Goal: Task Accomplishment & Management: Use online tool/utility

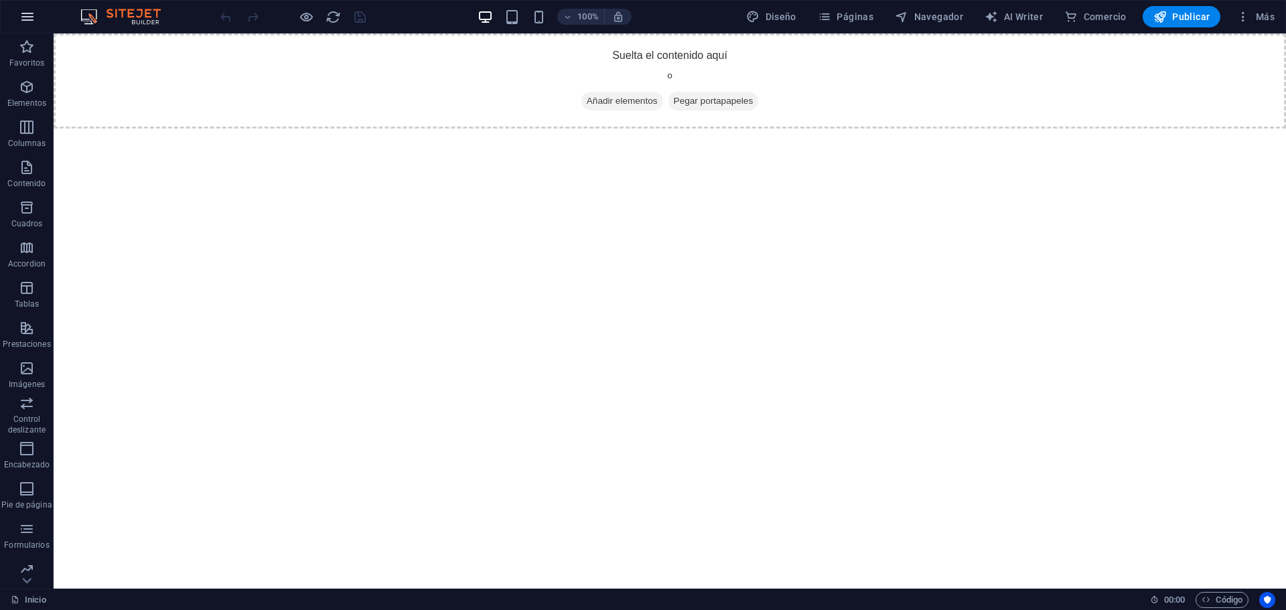
click at [27, 22] on icon "button" at bounding box center [27, 17] width 16 height 16
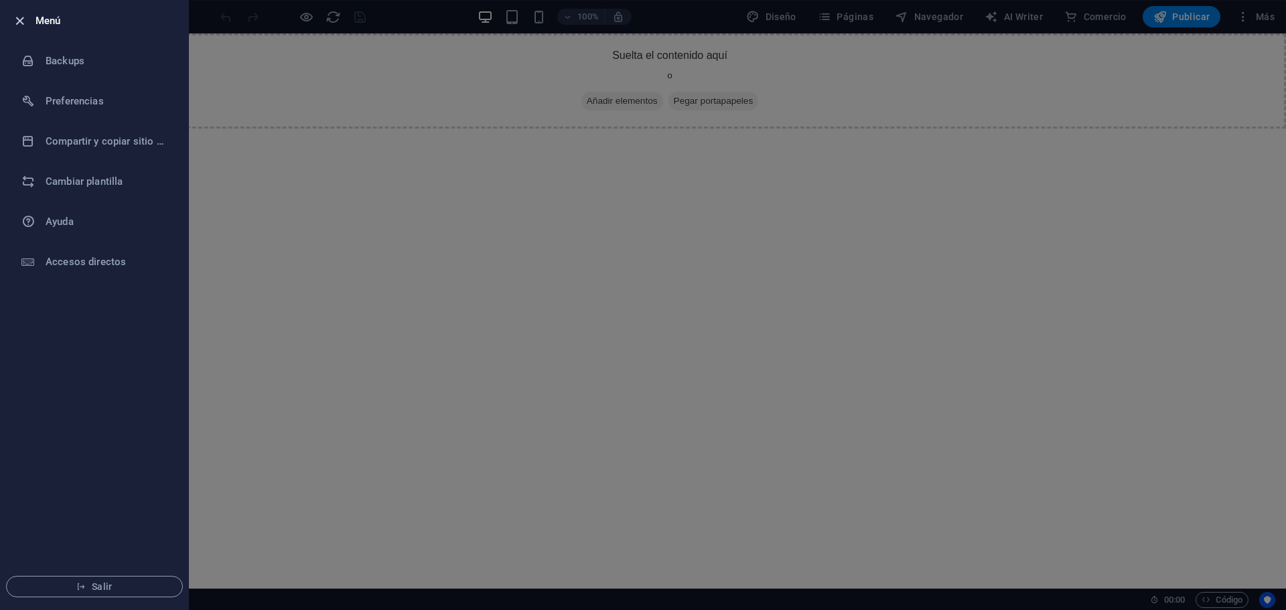
click at [21, 19] on icon "button" at bounding box center [19, 20] width 15 height 15
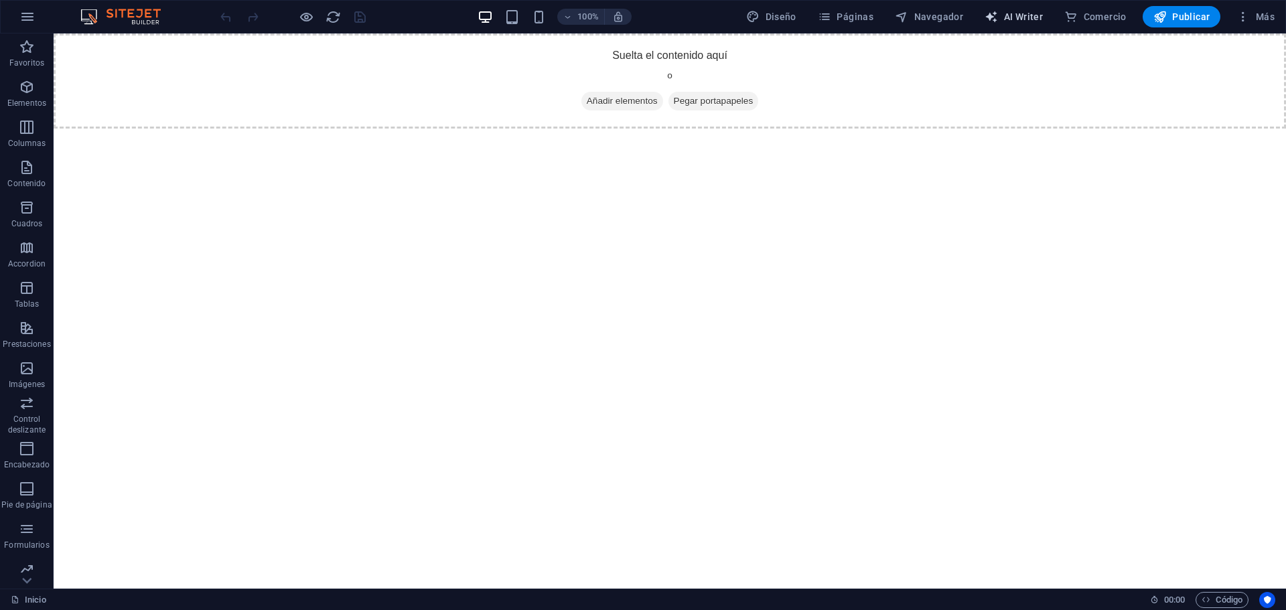
click at [1026, 17] on span "AI Writer" at bounding box center [1014, 16] width 58 height 13
select select "English"
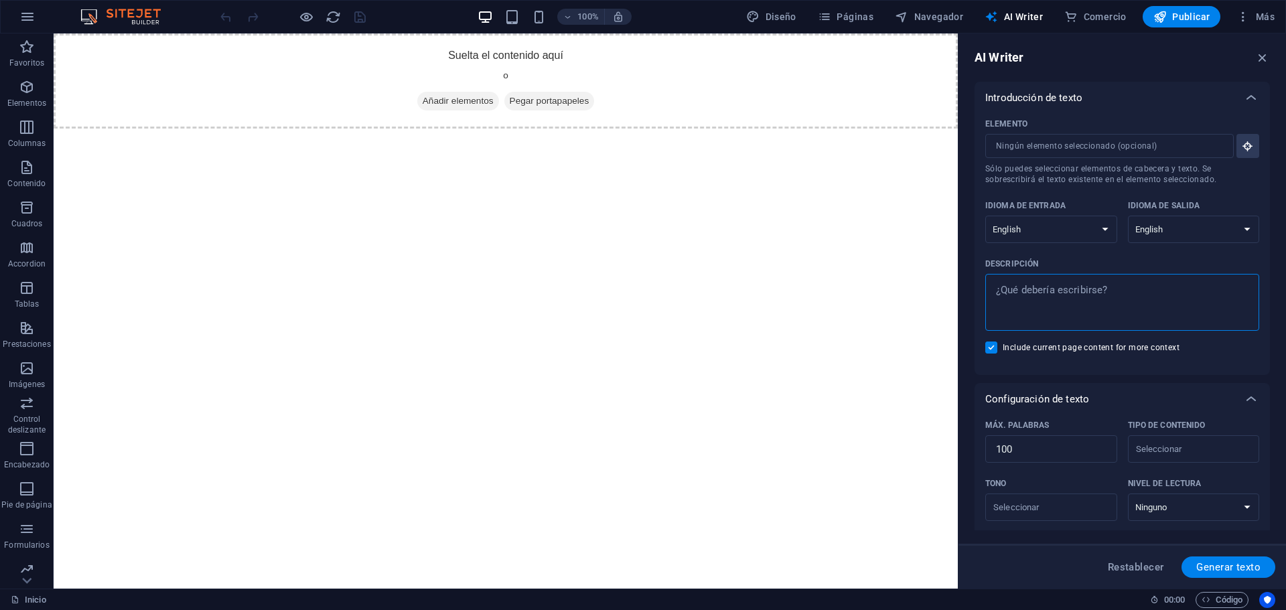
click at [1037, 292] on textarea "Descripción x ​" at bounding box center [1122, 303] width 261 height 44
type textarea "x"
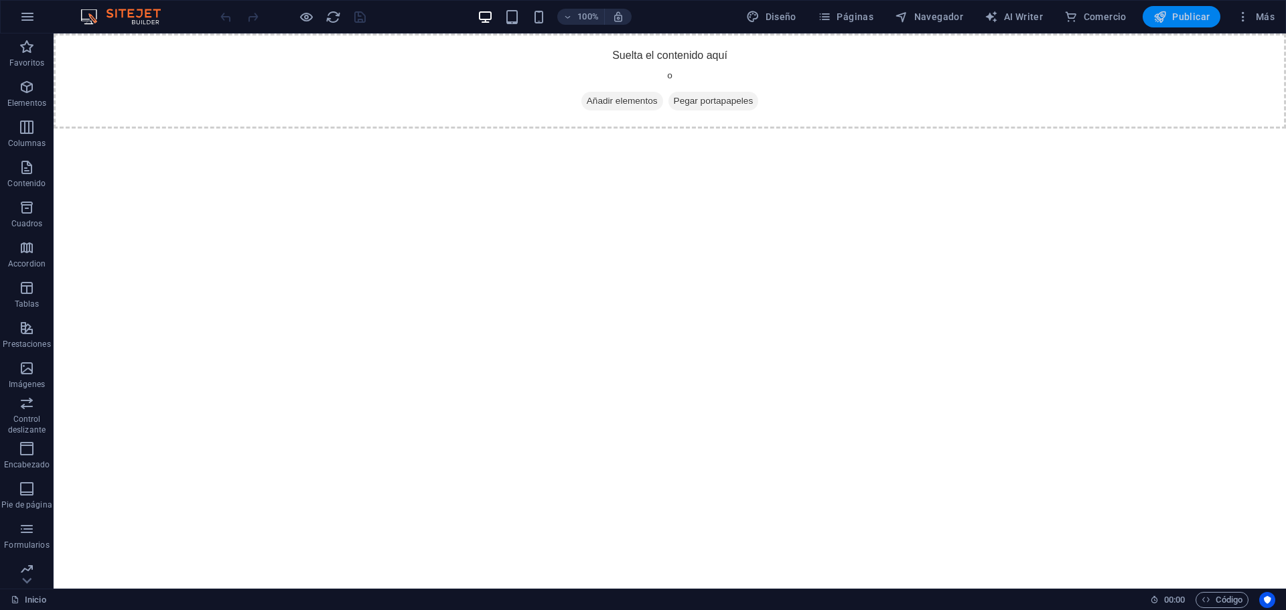
click at [1176, 18] on span "Publicar" at bounding box center [1182, 16] width 57 height 13
click at [36, 17] on button "button" at bounding box center [27, 17] width 32 height 32
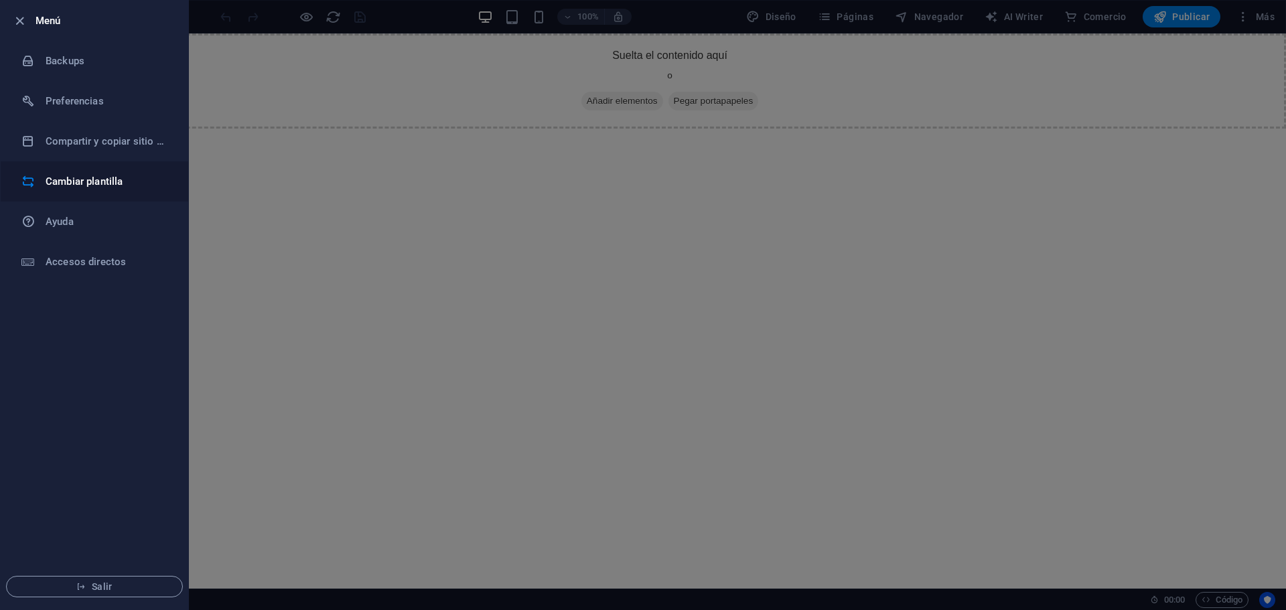
click at [74, 175] on h6 "Cambiar plantilla" at bounding box center [108, 182] width 124 height 16
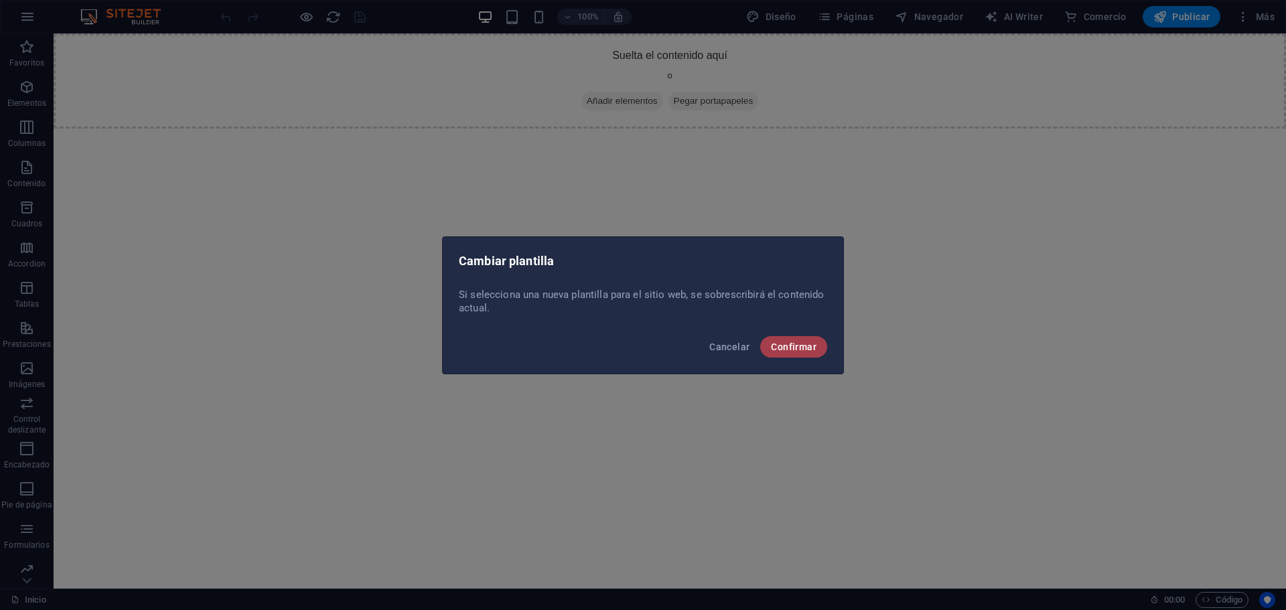
click at [795, 347] on span "Confirmar" at bounding box center [794, 347] width 46 height 11
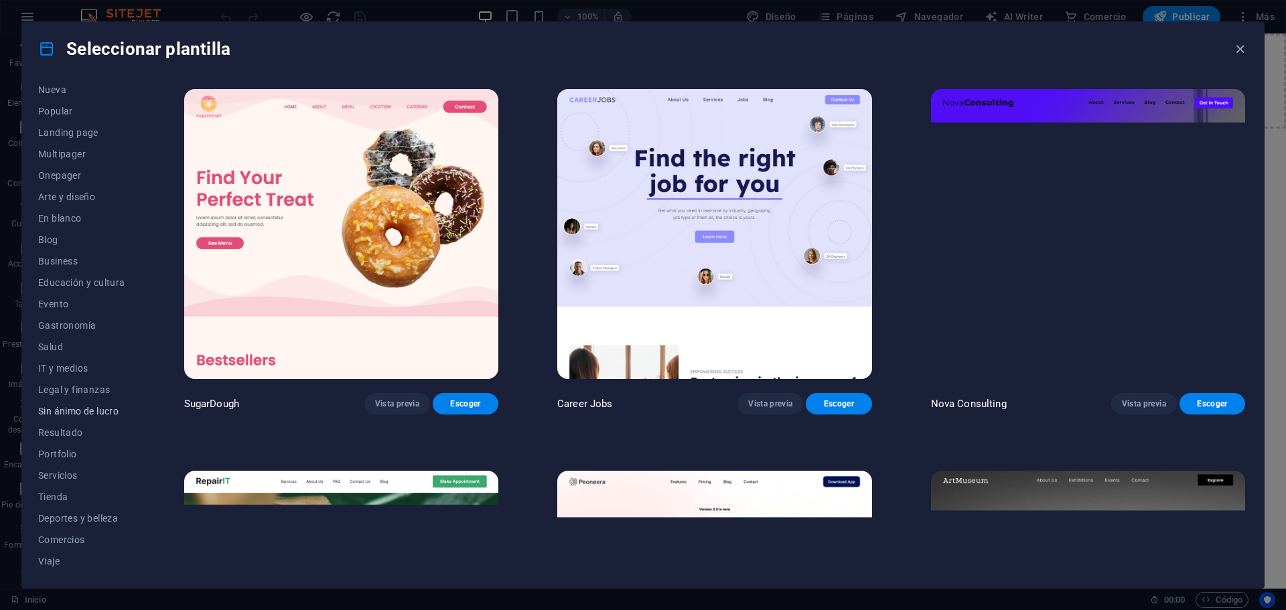
scroll to position [72, 0]
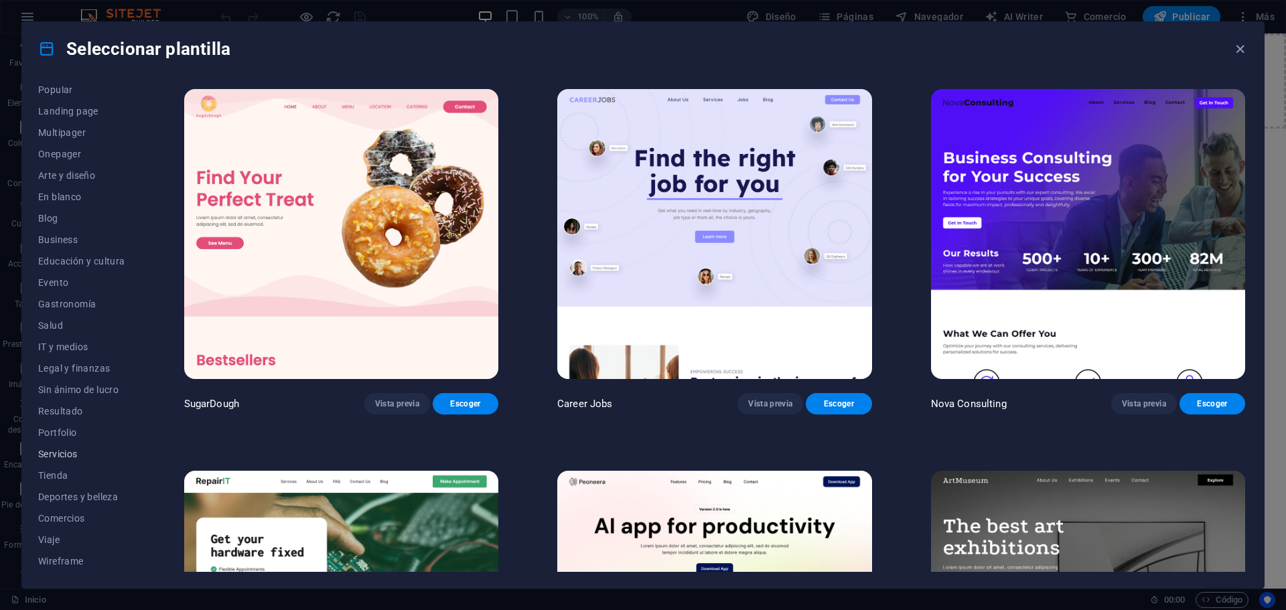
click at [64, 454] on span "Servicios" at bounding box center [81, 454] width 87 height 11
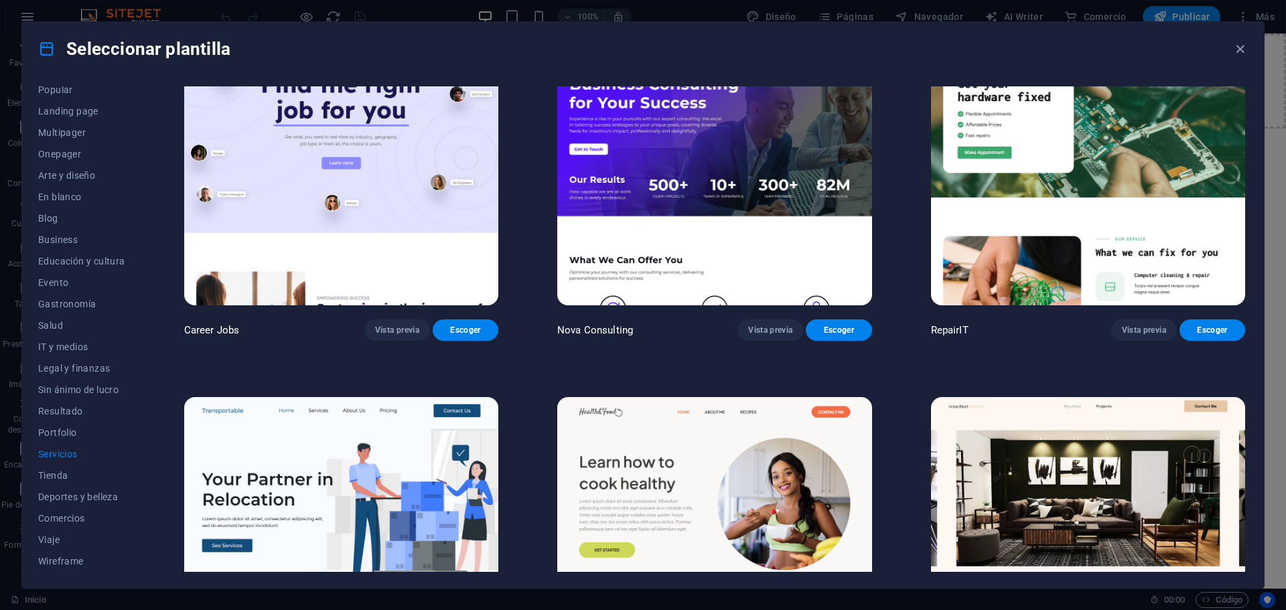
scroll to position [0, 0]
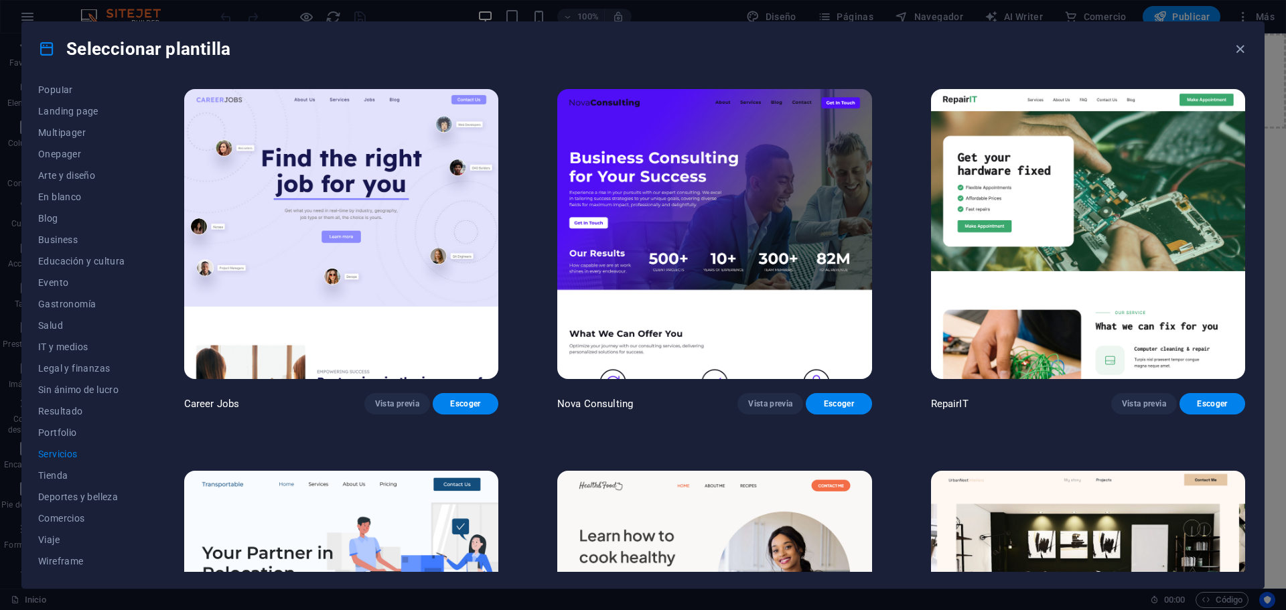
drag, startPoint x: 1192, startPoint y: 399, endPoint x: 1042, endPoint y: 425, distance: 151.7
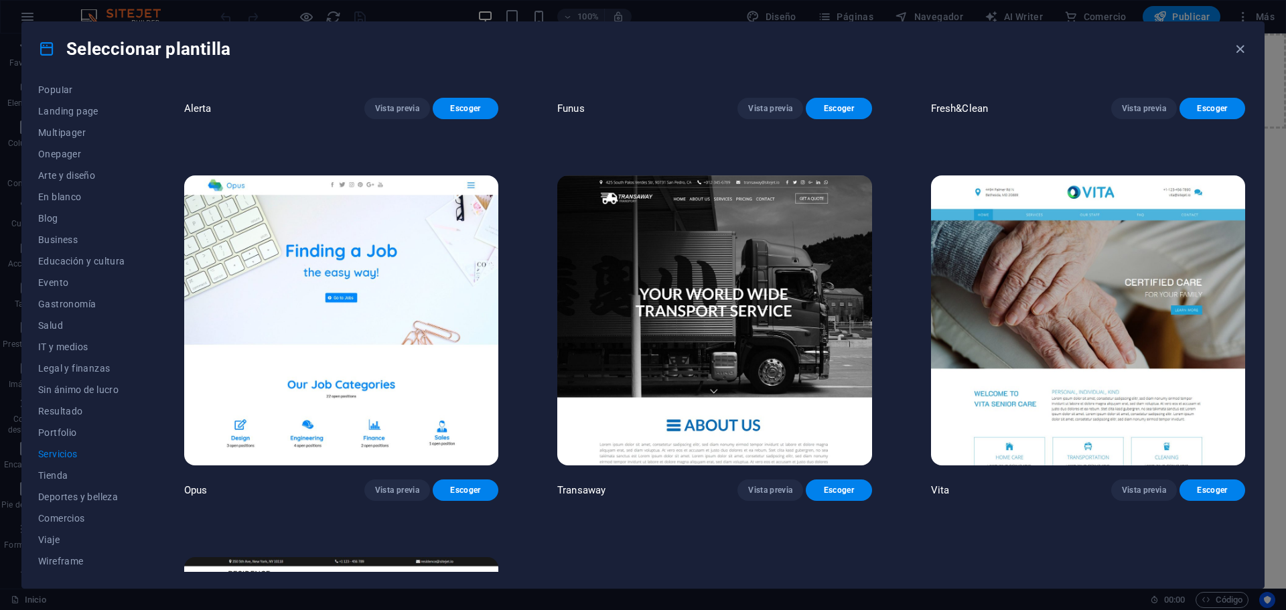
scroll to position [2211, 0]
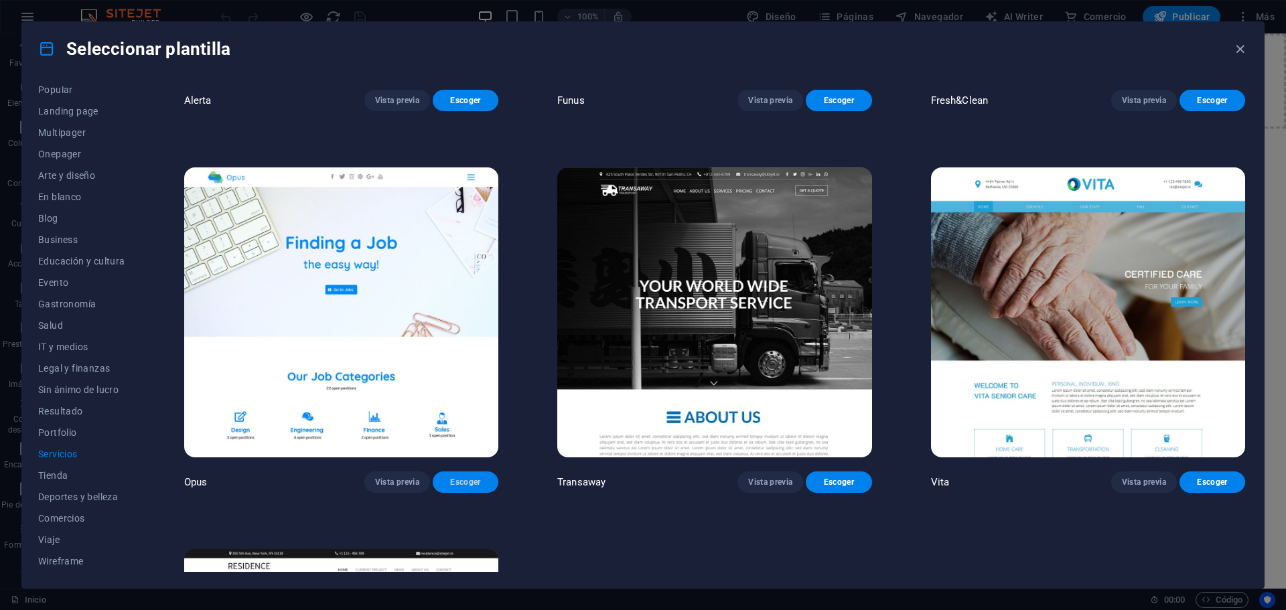
click at [475, 477] on span "Escoger" at bounding box center [466, 482] width 44 height 11
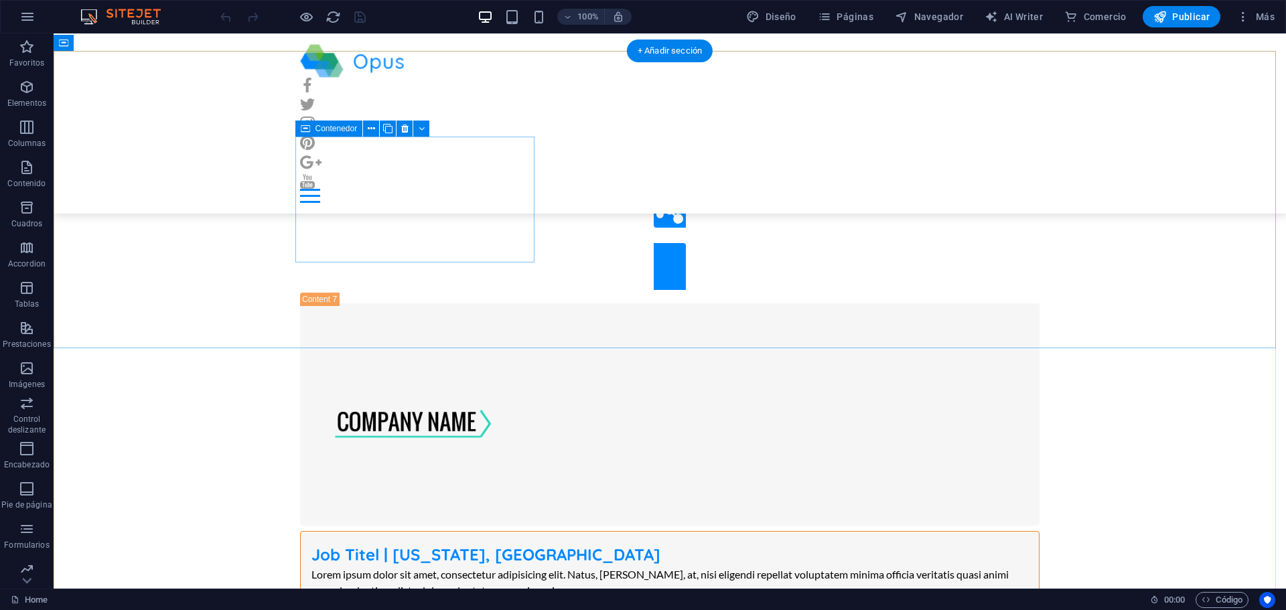
scroll to position [8522, 0]
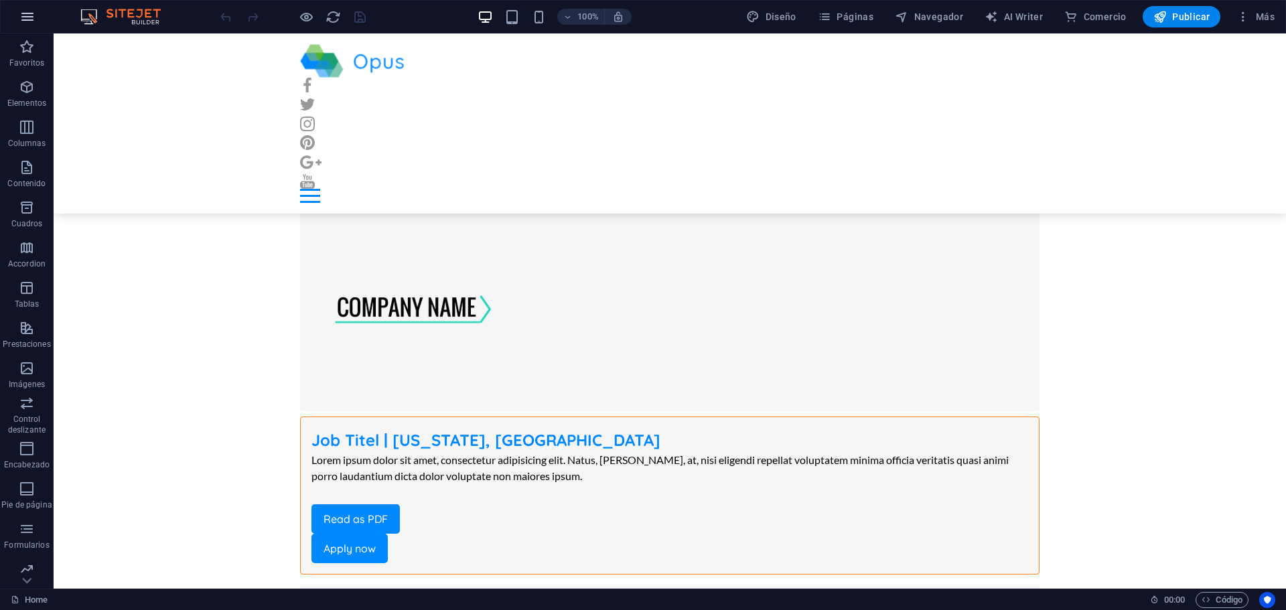
click at [16, 23] on button "button" at bounding box center [27, 17] width 32 height 32
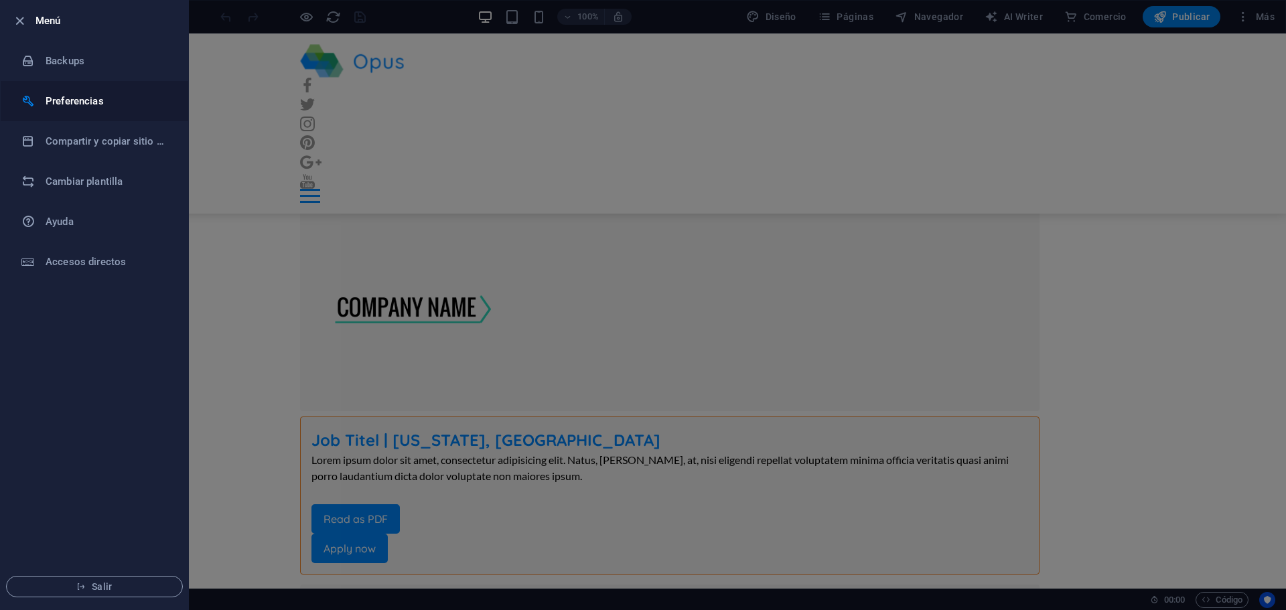
click at [92, 95] on h6 "Preferencias" at bounding box center [108, 101] width 124 height 16
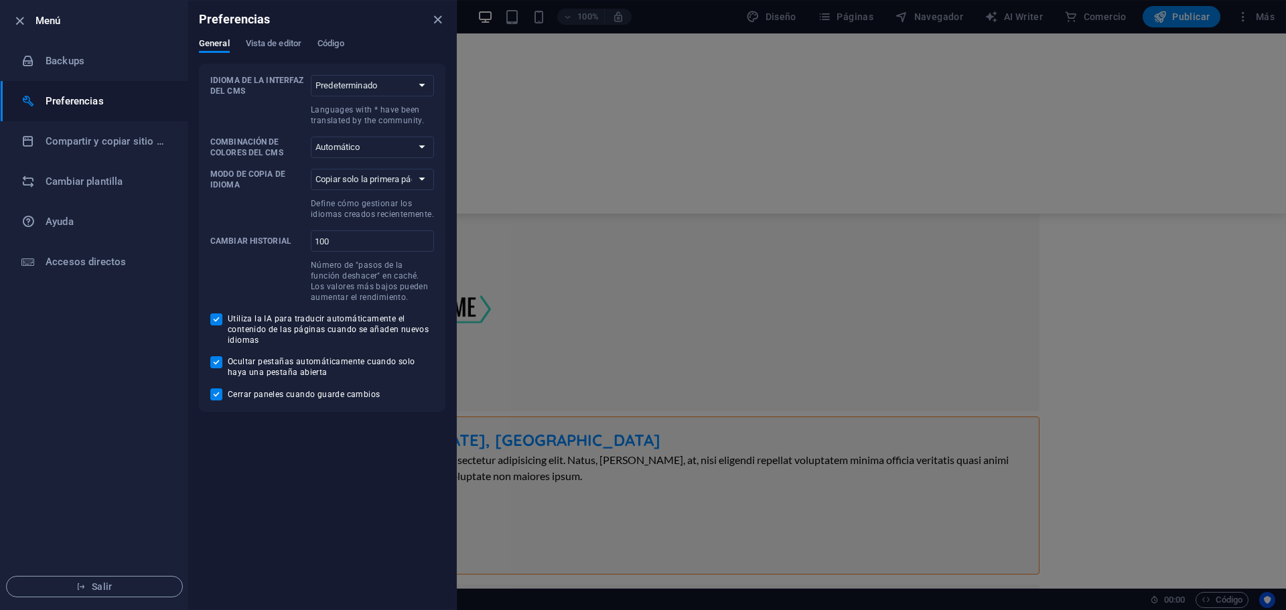
click at [276, 55] on div "General Vista de editor Código" at bounding box center [322, 50] width 247 height 25
click at [280, 40] on span "Vista de editor" at bounding box center [274, 45] width 56 height 19
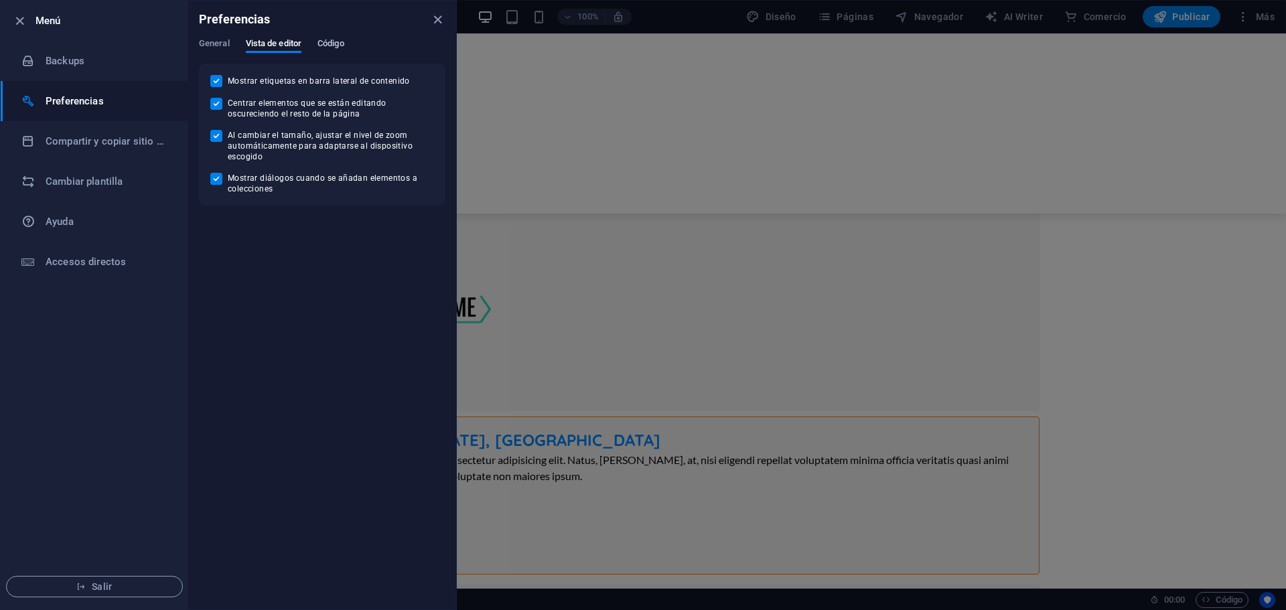
click at [324, 38] on span "Código" at bounding box center [331, 45] width 27 height 19
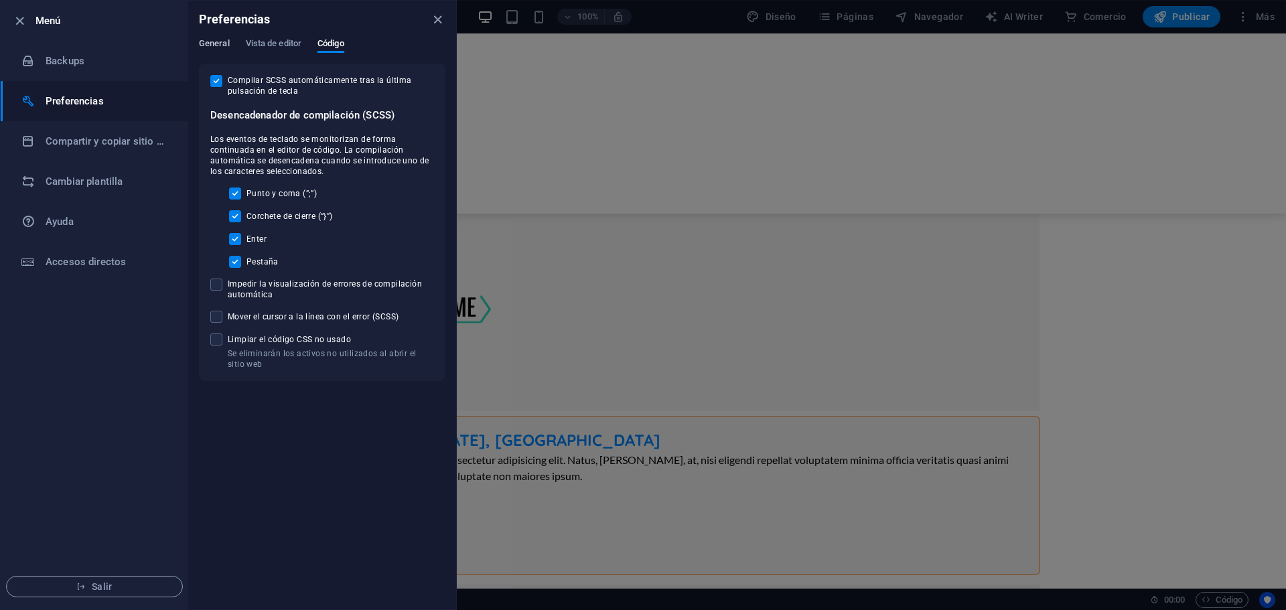
click at [227, 41] on span "General" at bounding box center [214, 45] width 31 height 19
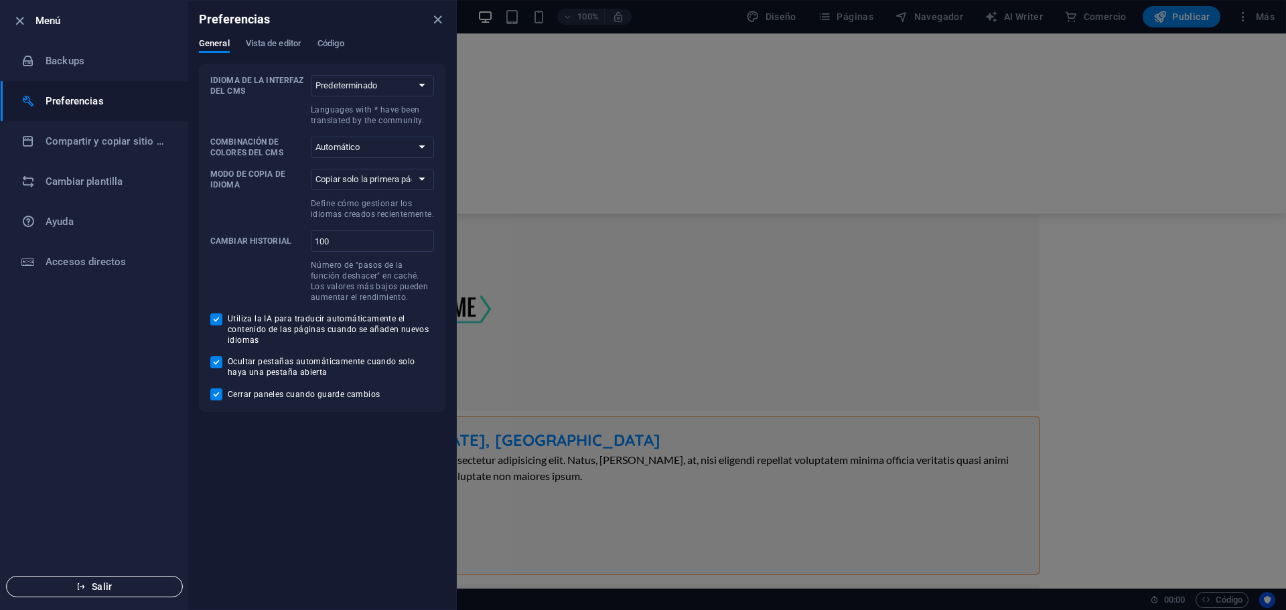
click at [94, 579] on button "Salir" at bounding box center [94, 586] width 177 height 21
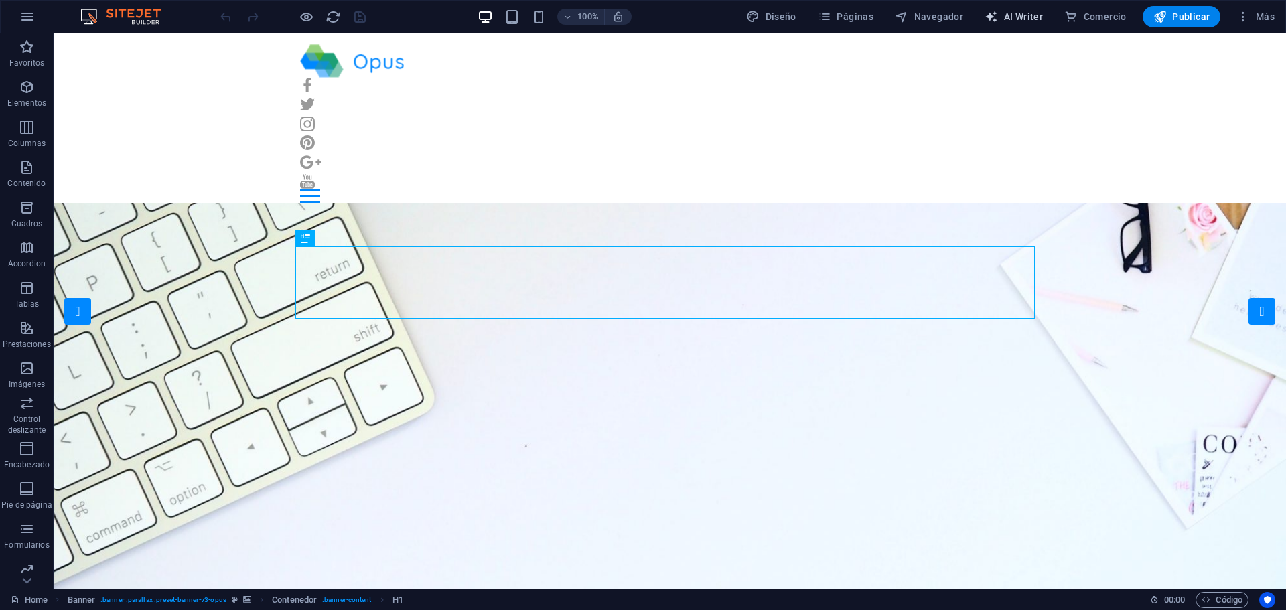
click at [1002, 14] on span "AI Writer" at bounding box center [1014, 16] width 58 height 13
select select "English"
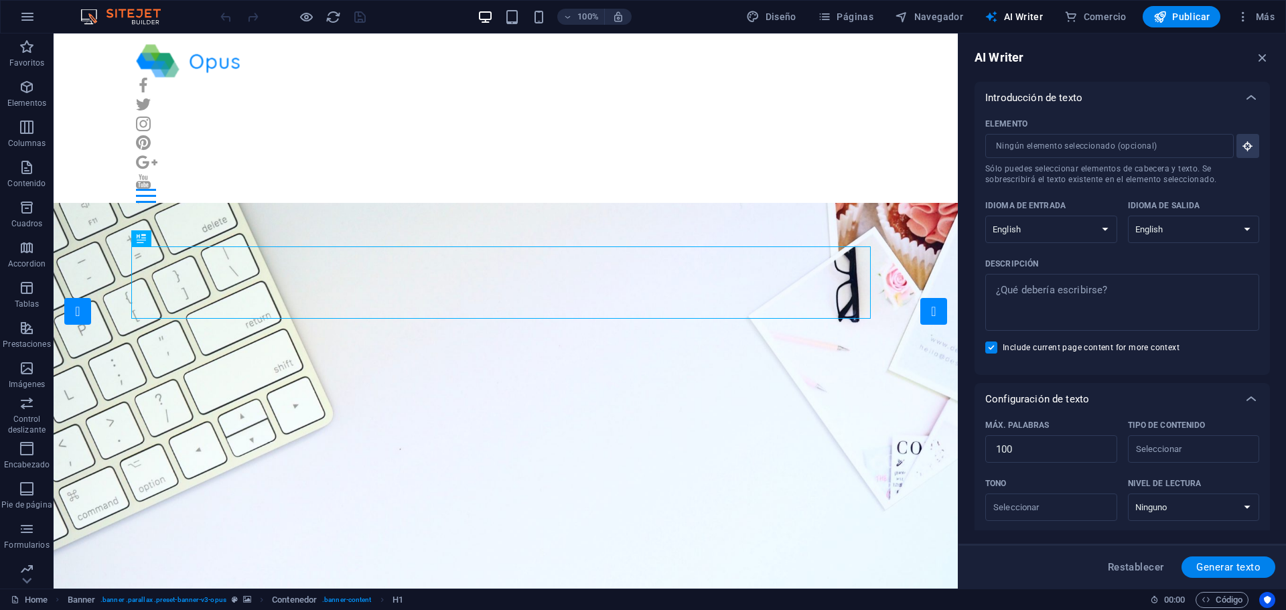
click at [1162, 100] on div "Introducción de texto" at bounding box center [1110, 97] width 250 height 13
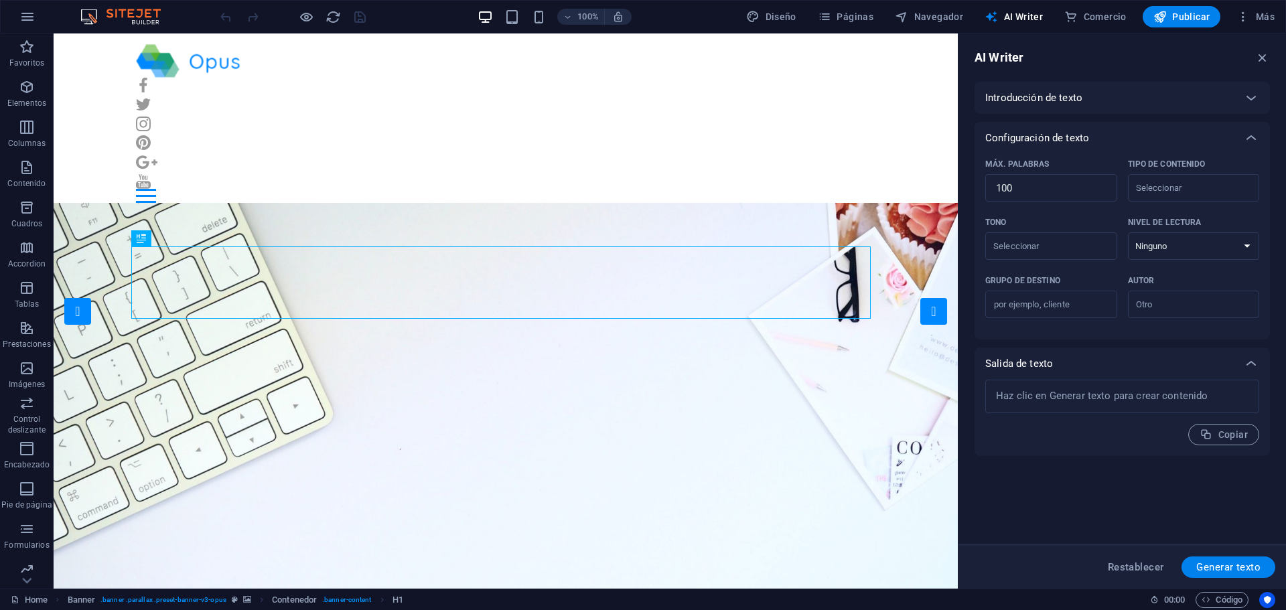
click at [1166, 100] on div "Introducción de texto" at bounding box center [1110, 97] width 250 height 13
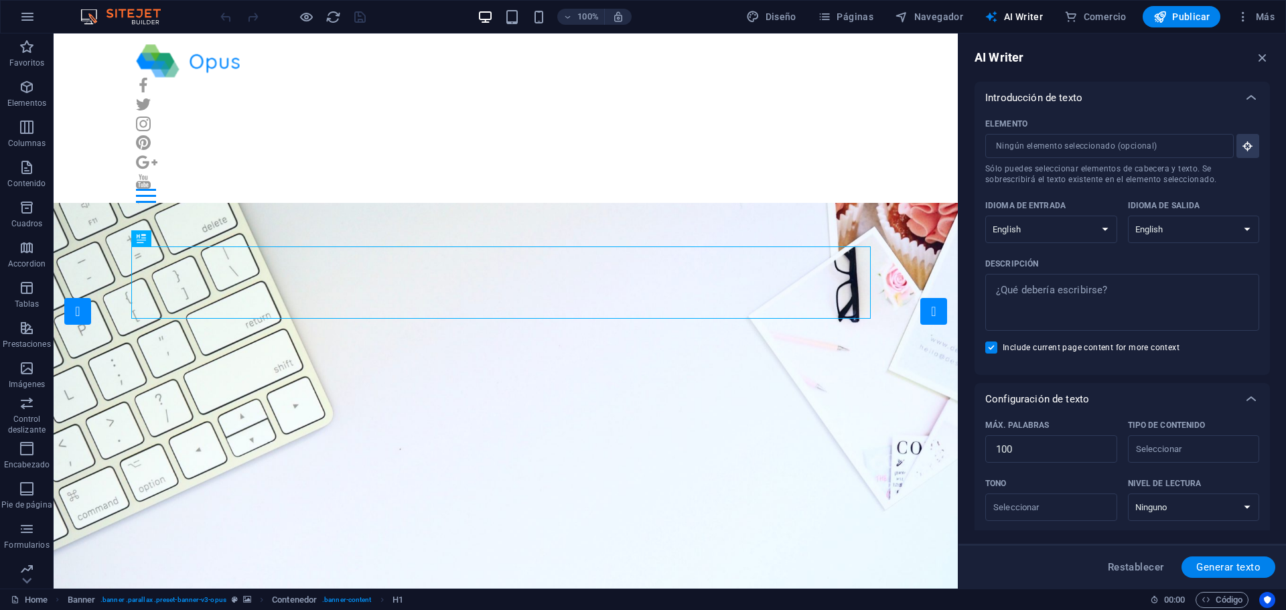
click at [1252, 60] on div "AI Writer" at bounding box center [1122, 58] width 295 height 16
click at [1265, 54] on icon "button" at bounding box center [1262, 57] width 15 height 15
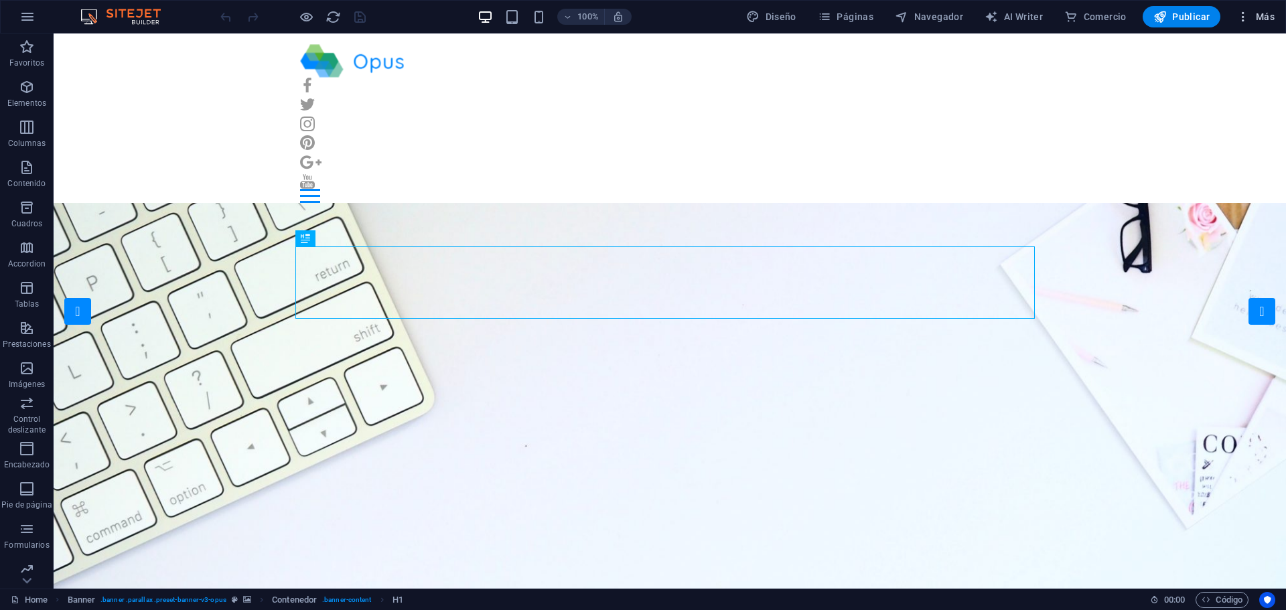
click at [1247, 18] on icon "button" at bounding box center [1243, 16] width 13 height 13
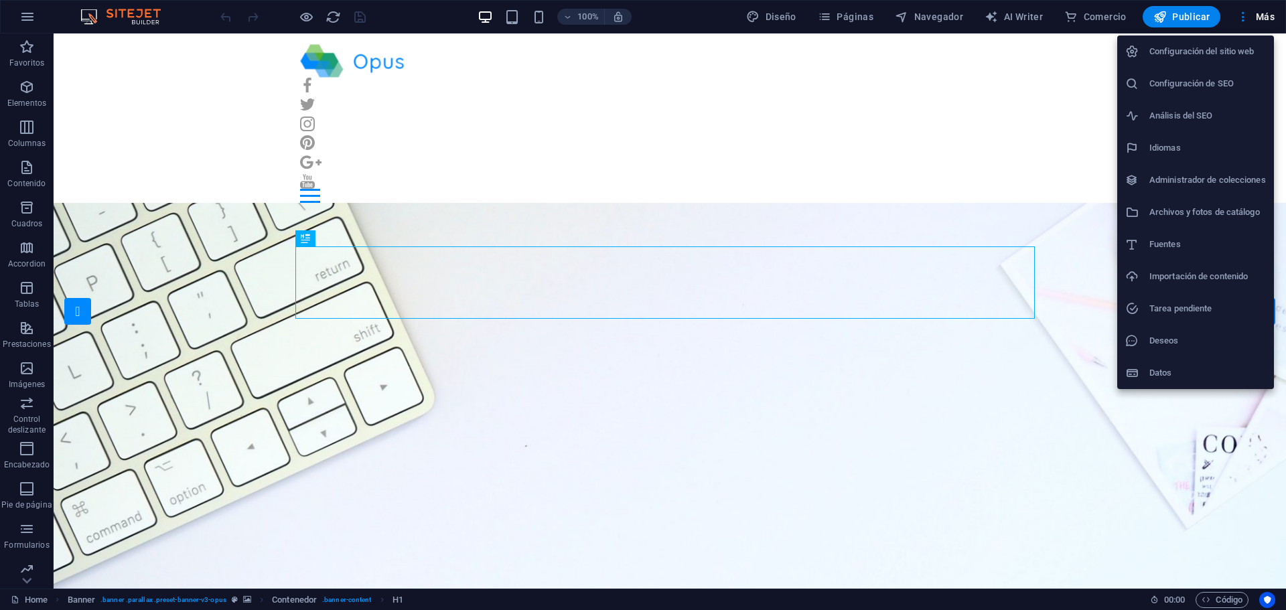
click at [838, 21] on div at bounding box center [643, 305] width 1286 height 610
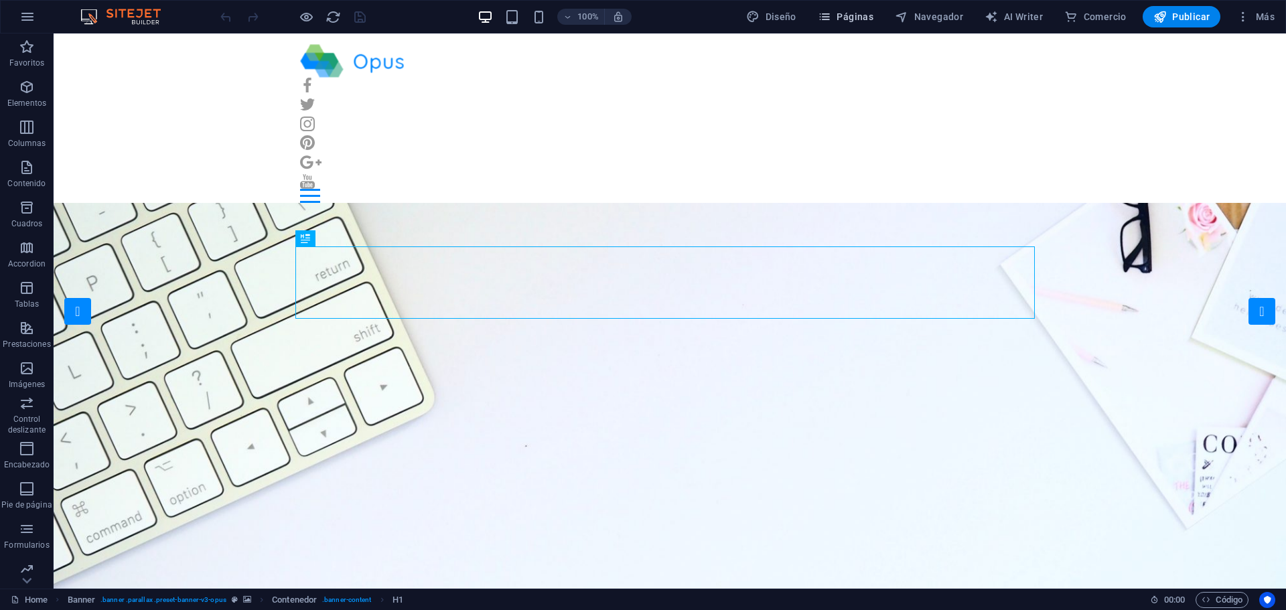
click at [844, 18] on span "Páginas" at bounding box center [846, 16] width 56 height 13
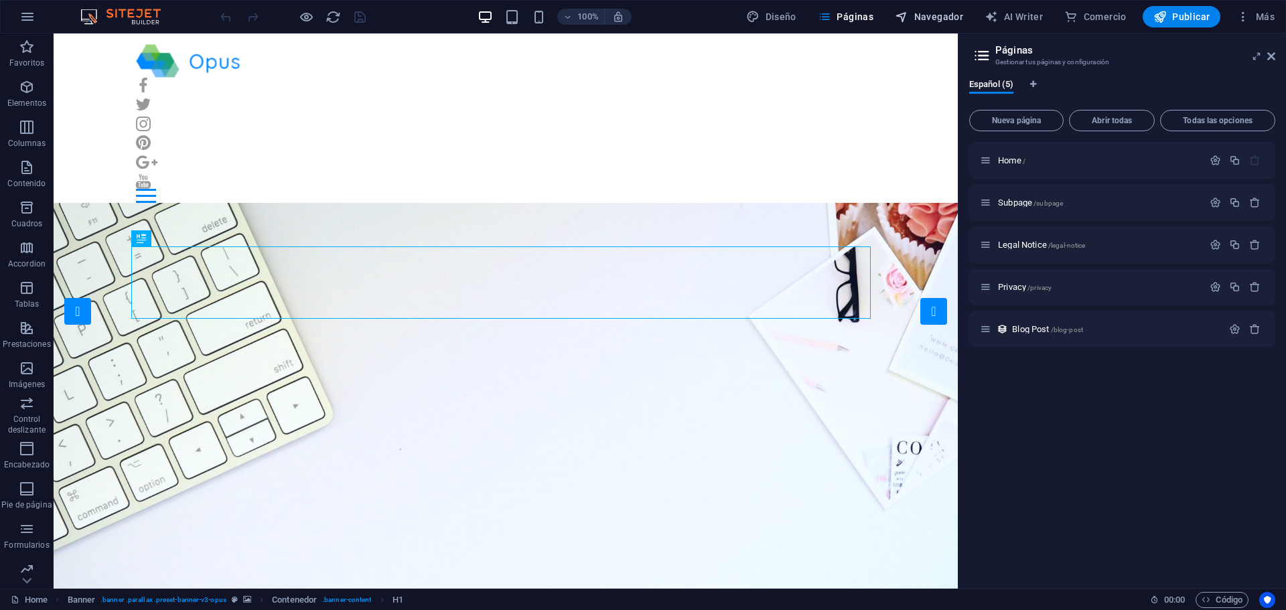
click at [931, 13] on span "Navegador" at bounding box center [929, 16] width 68 height 13
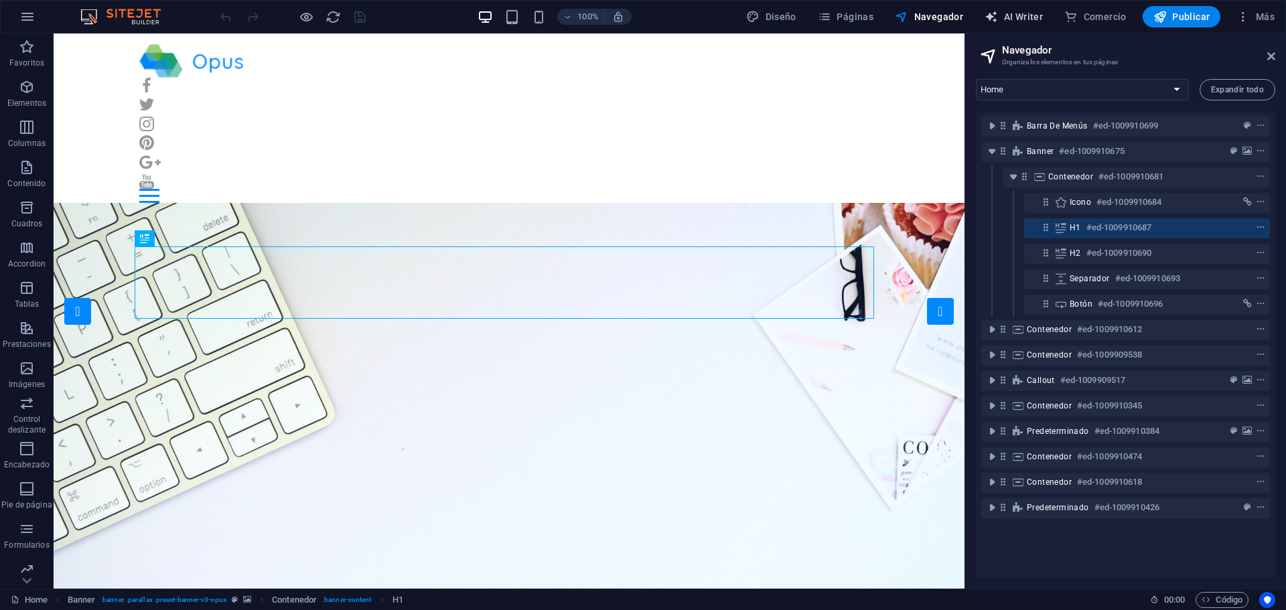
click at [1009, 21] on span "AI Writer" at bounding box center [1014, 16] width 58 height 13
select select "English"
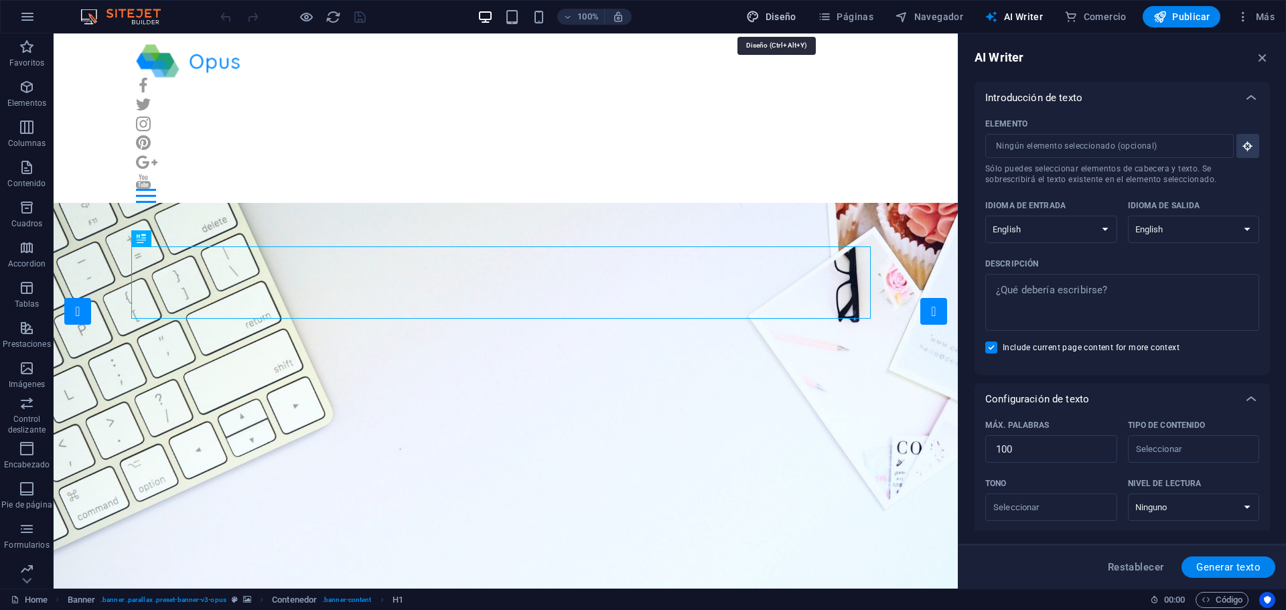
click at [801, 17] on button "Diseño" at bounding box center [771, 16] width 61 height 21
select select "px"
select select "400"
select select "px"
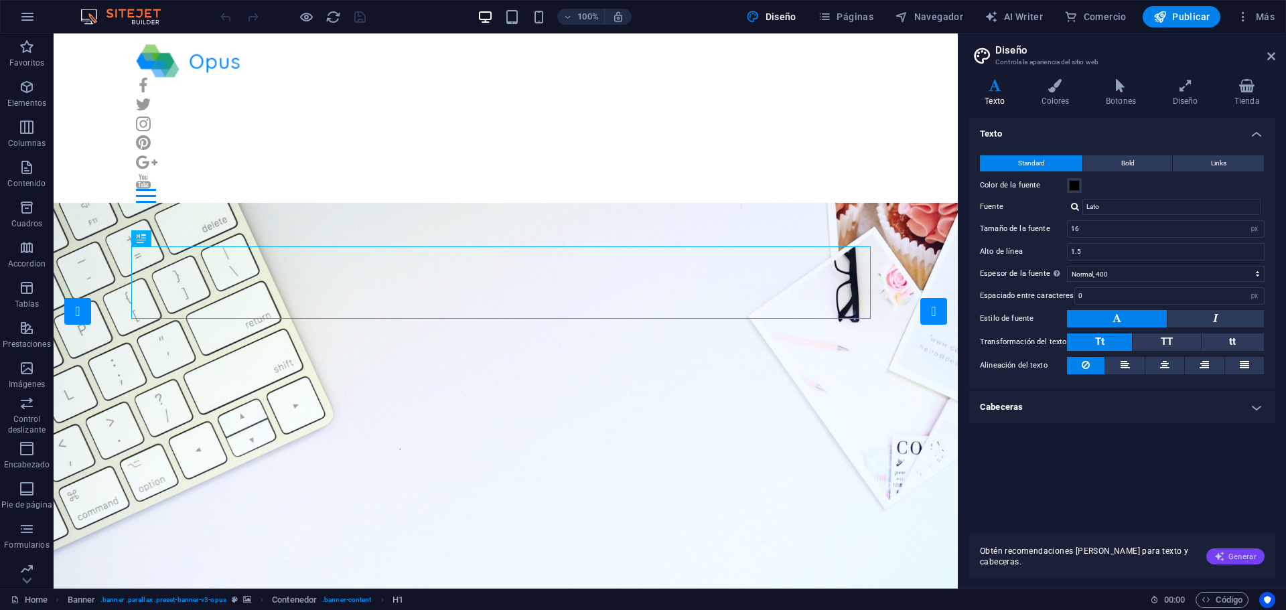
click at [1230, 557] on span "Generar" at bounding box center [1236, 556] width 42 height 11
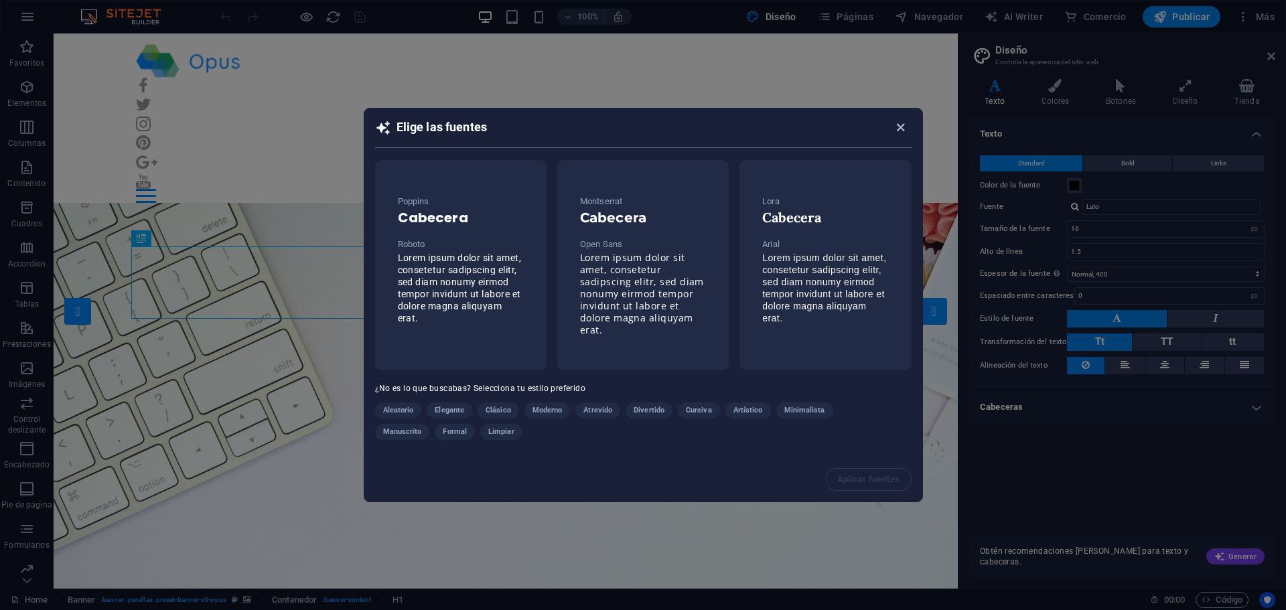
click at [904, 125] on icon "button" at bounding box center [900, 127] width 15 height 15
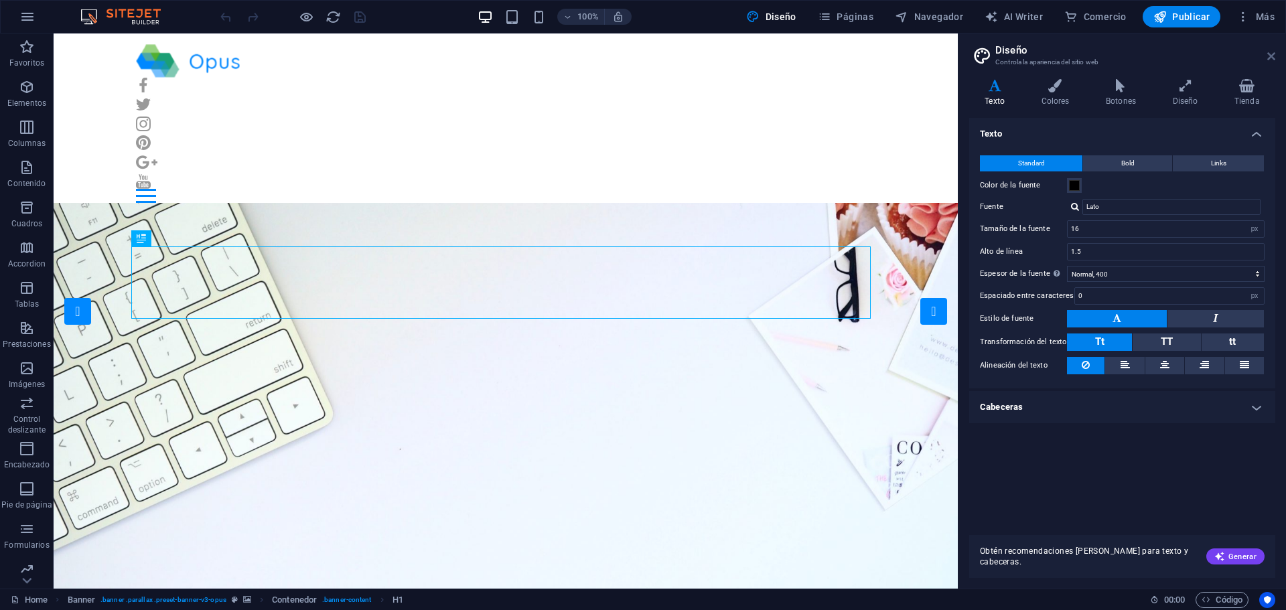
click at [1272, 54] on icon at bounding box center [1272, 56] width 8 height 11
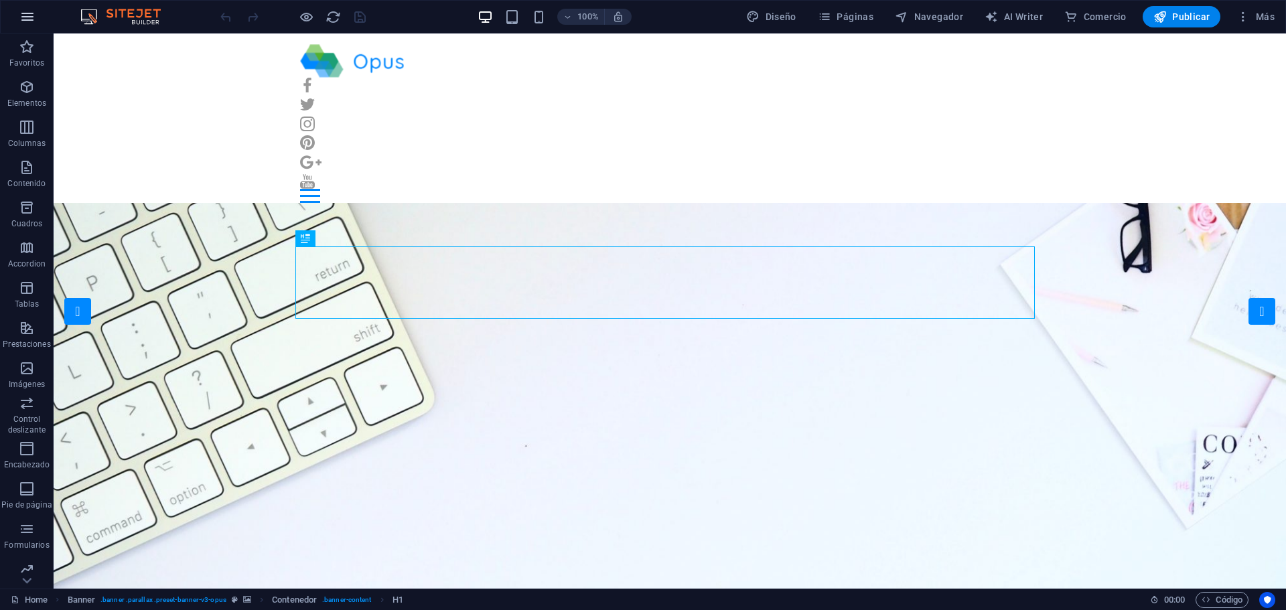
click at [34, 12] on icon "button" at bounding box center [27, 17] width 16 height 16
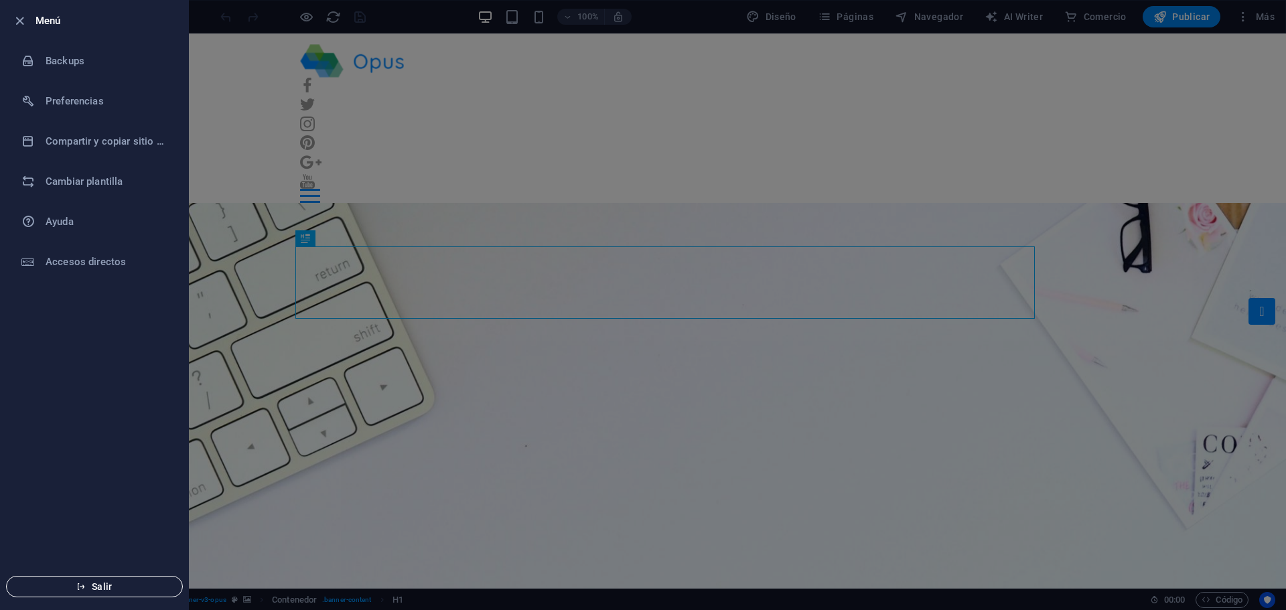
click at [97, 580] on button "Salir" at bounding box center [94, 586] width 177 height 21
